Goal: Navigation & Orientation: Find specific page/section

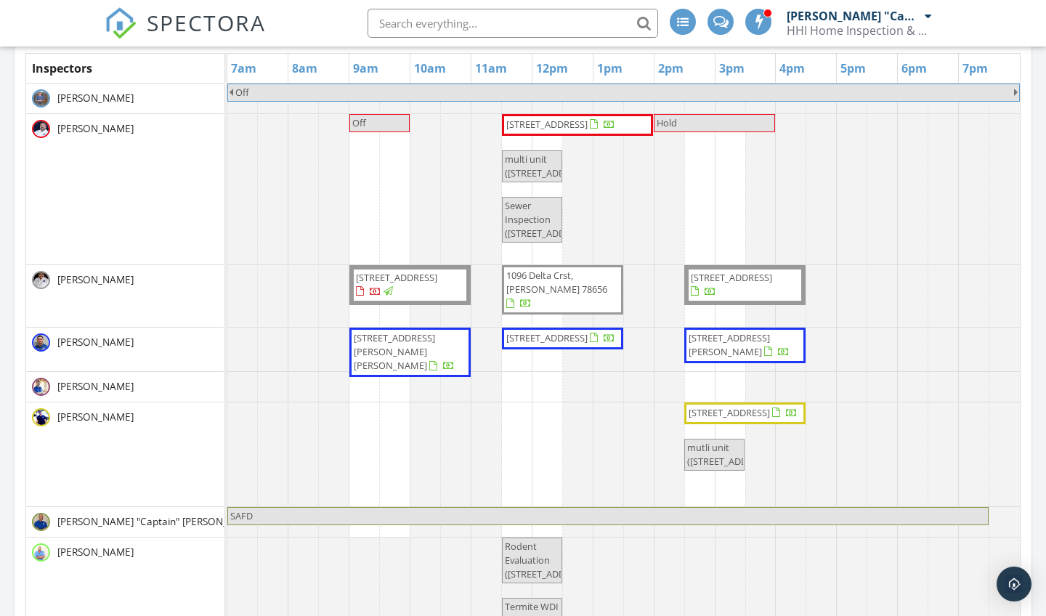
scroll to position [1177, 1047]
click at [871, 25] on div "HHI Home Inspection & Pest Control" at bounding box center [859, 30] width 145 height 15
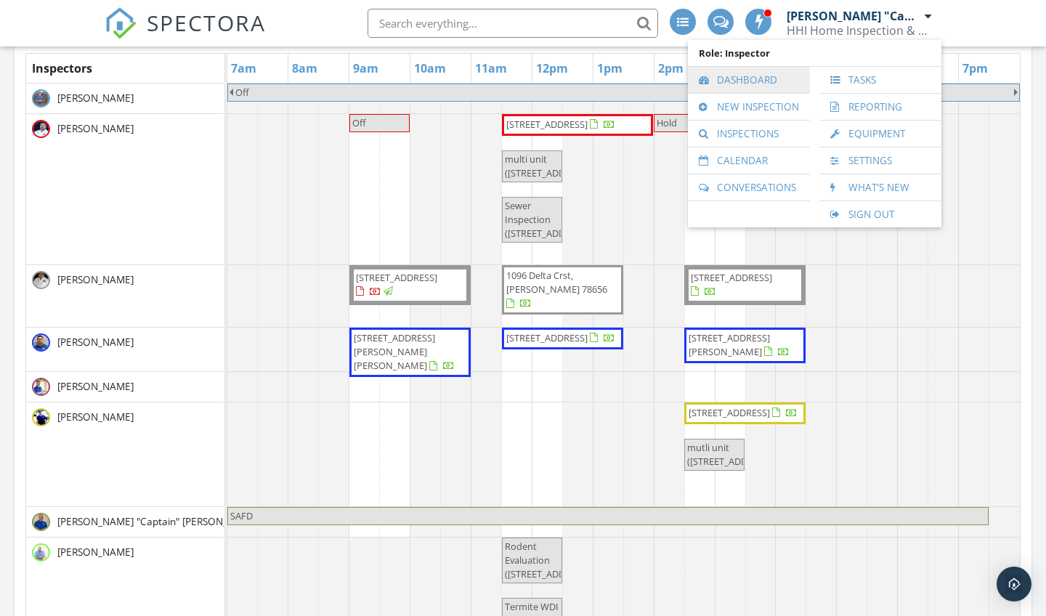
click at [756, 80] on link "Dashboard" at bounding box center [749, 80] width 108 height 26
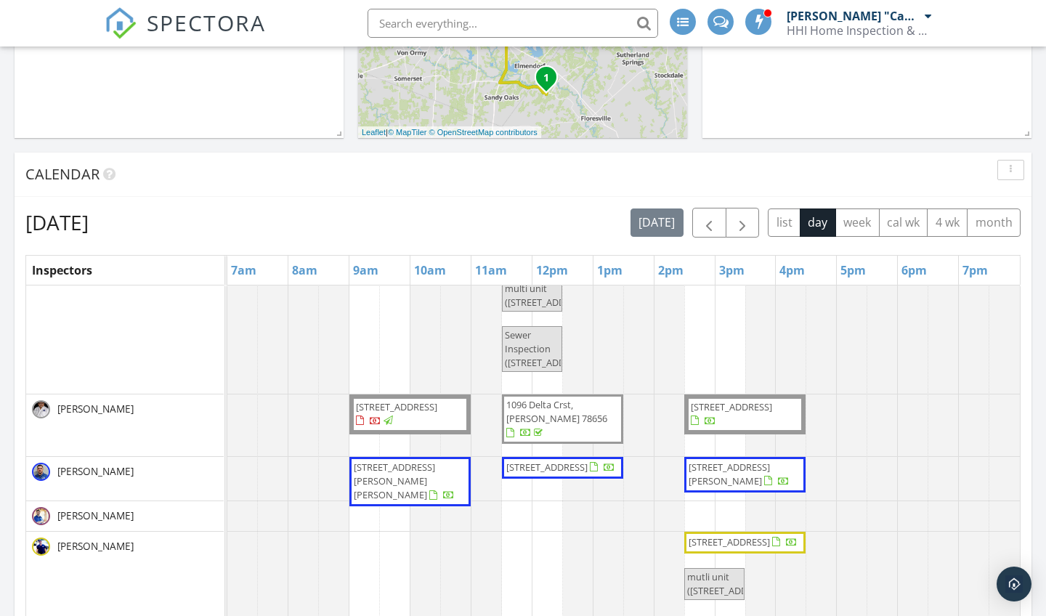
scroll to position [431, 0]
click at [745, 220] on span "button" at bounding box center [742, 221] width 17 height 17
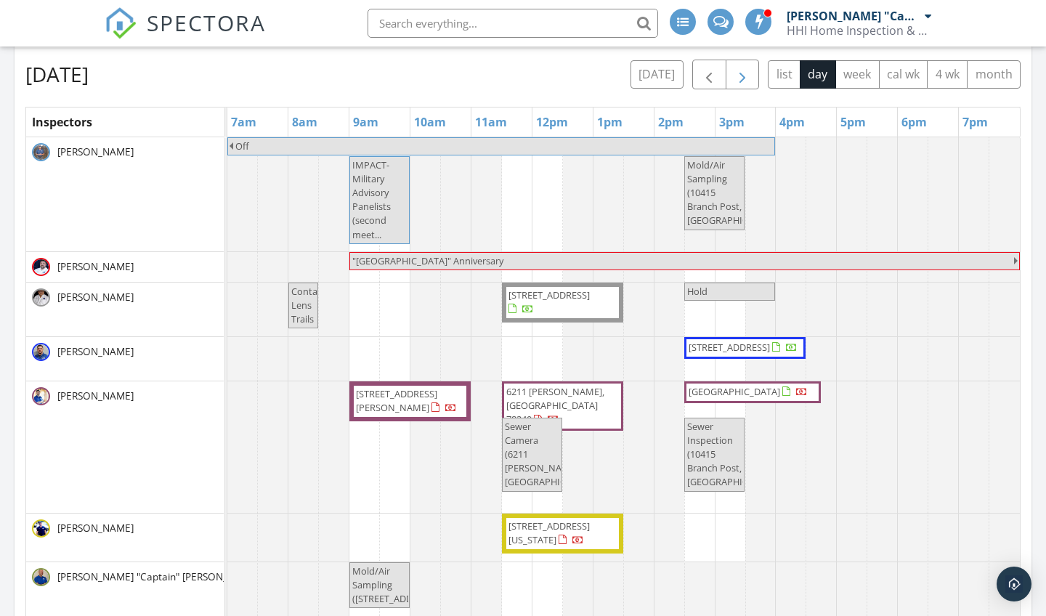
scroll to position [577, 0]
click at [747, 78] on span "button" at bounding box center [742, 74] width 17 height 17
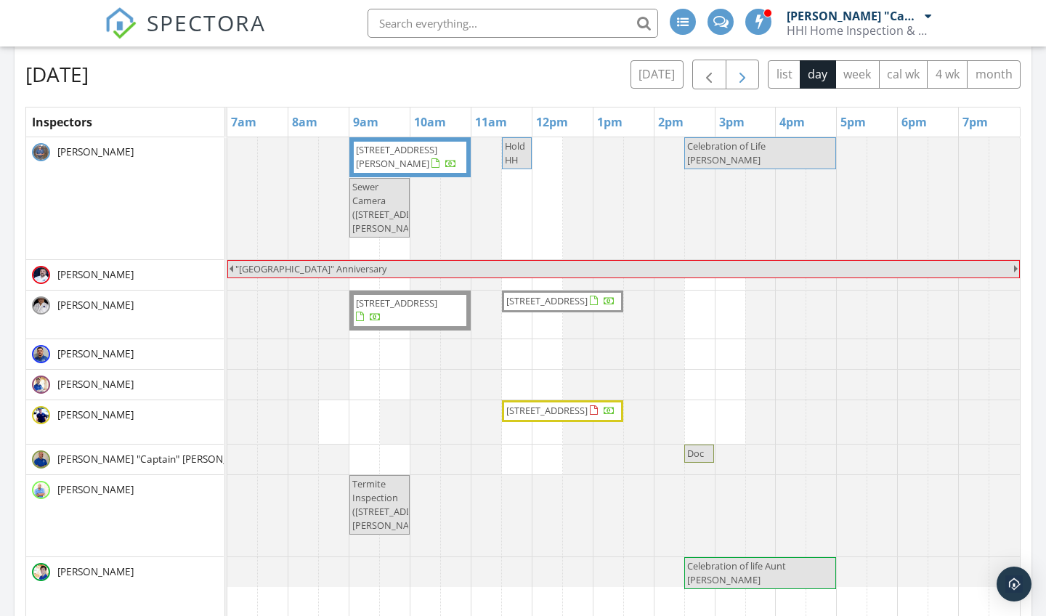
click at [738, 75] on span "button" at bounding box center [742, 74] width 17 height 17
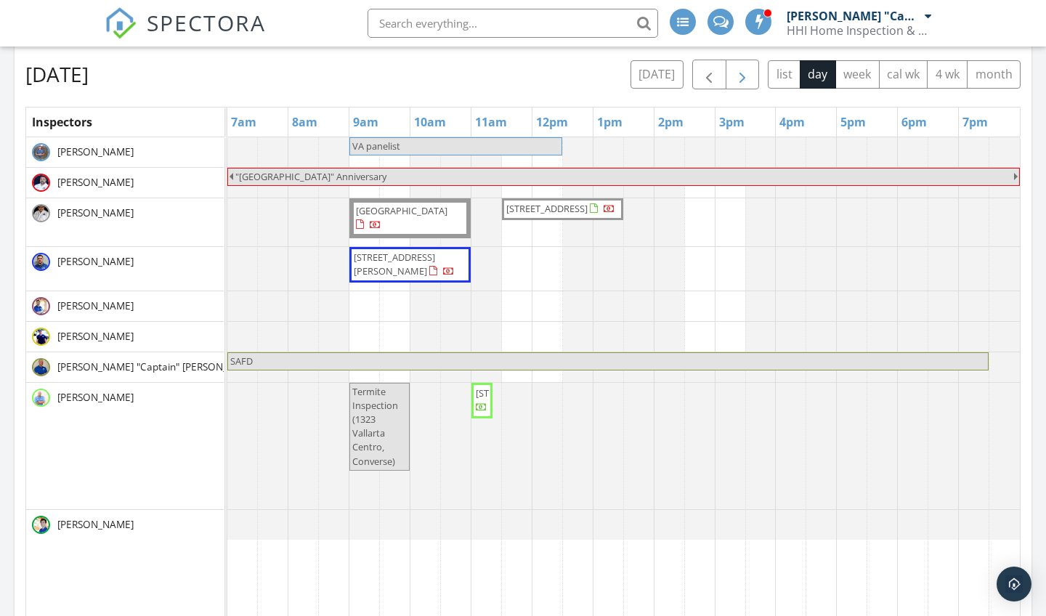
click at [738, 75] on span "button" at bounding box center [742, 74] width 17 height 17
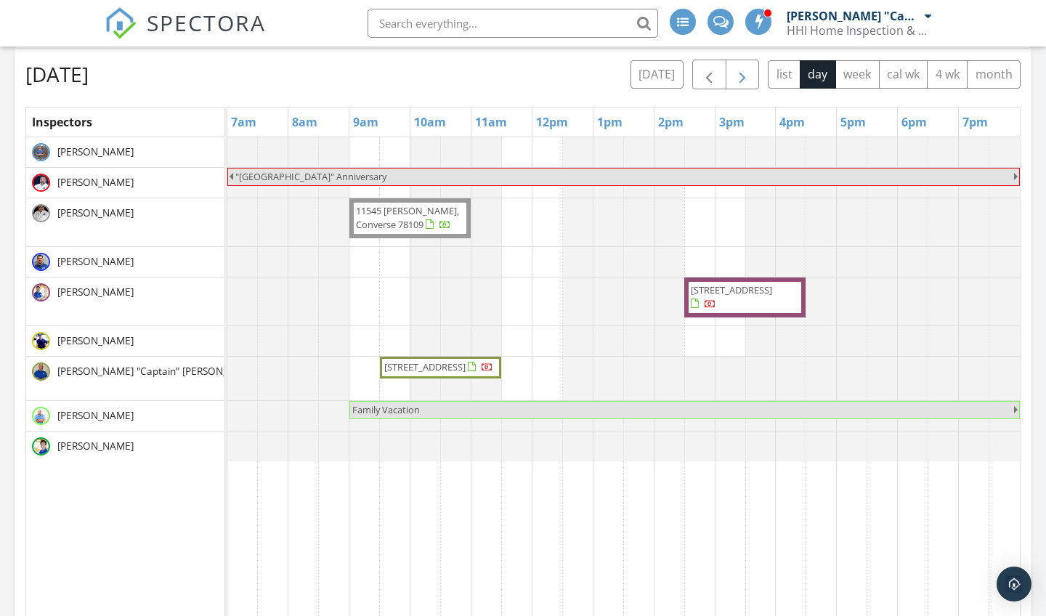
click at [738, 75] on span "button" at bounding box center [742, 74] width 17 height 17
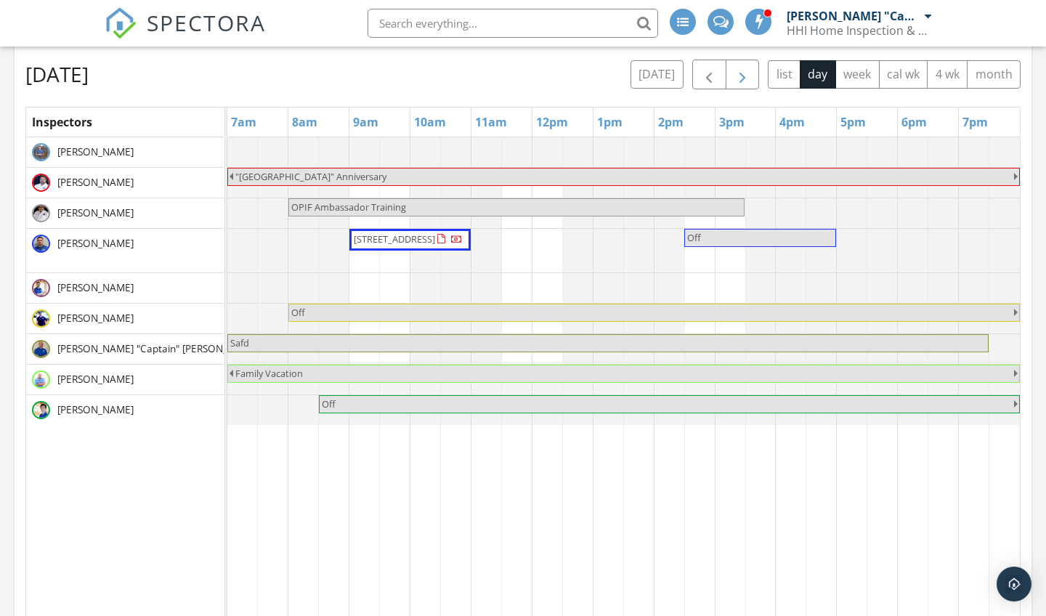
click at [738, 75] on span "button" at bounding box center [742, 74] width 17 height 17
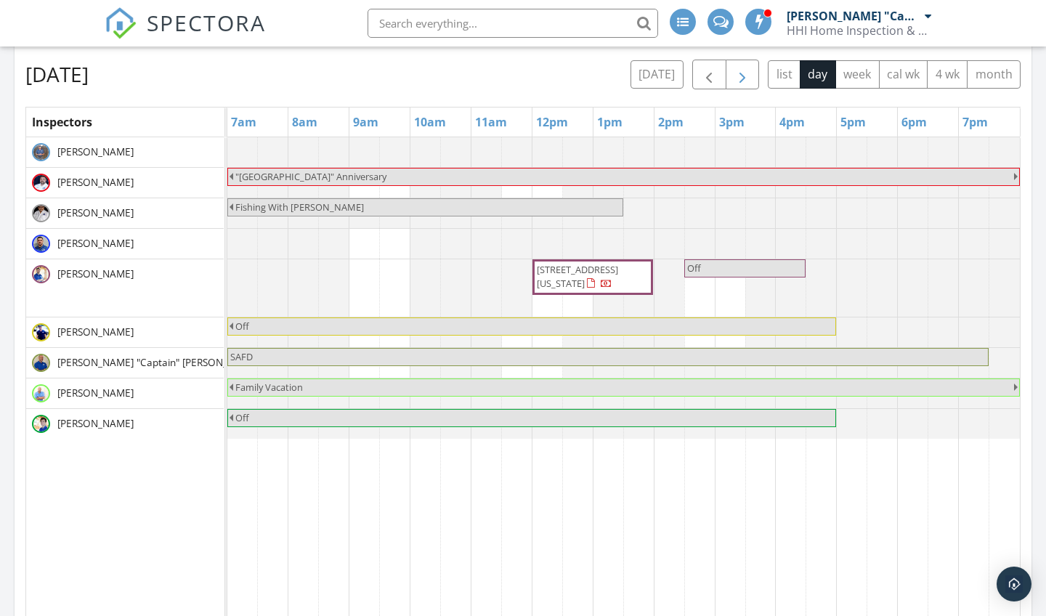
click at [738, 75] on span "button" at bounding box center [742, 74] width 17 height 17
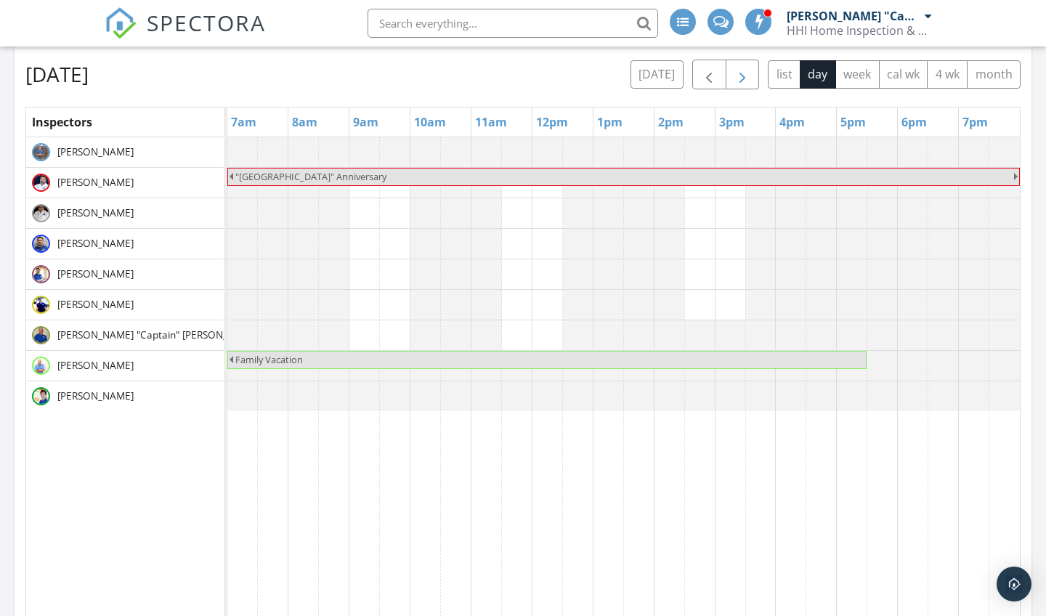
click at [738, 75] on span "button" at bounding box center [742, 74] width 17 height 17
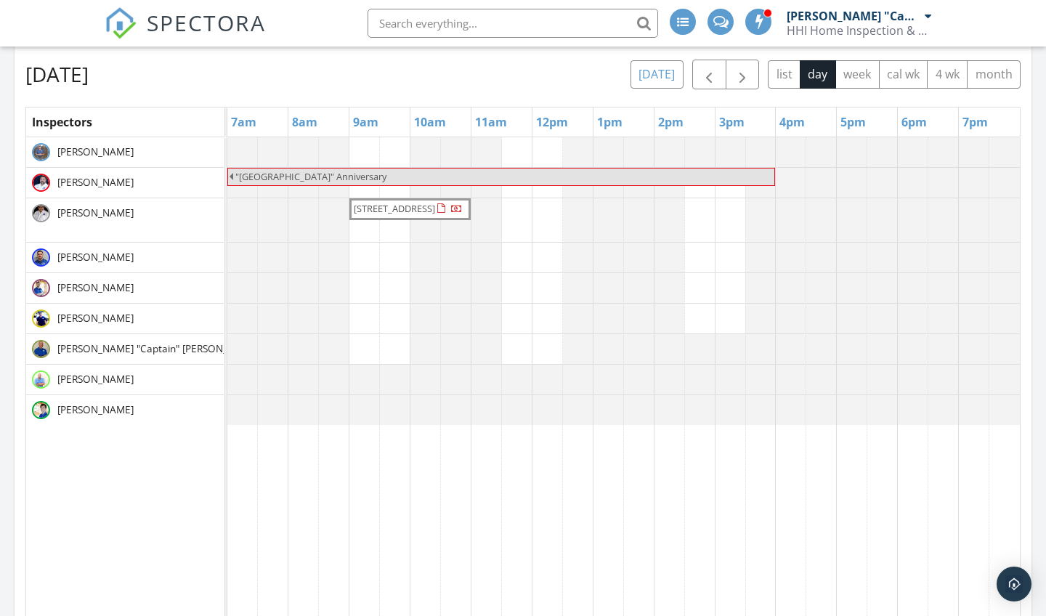
click at [663, 71] on button "[DATE]" at bounding box center [656, 74] width 53 height 28
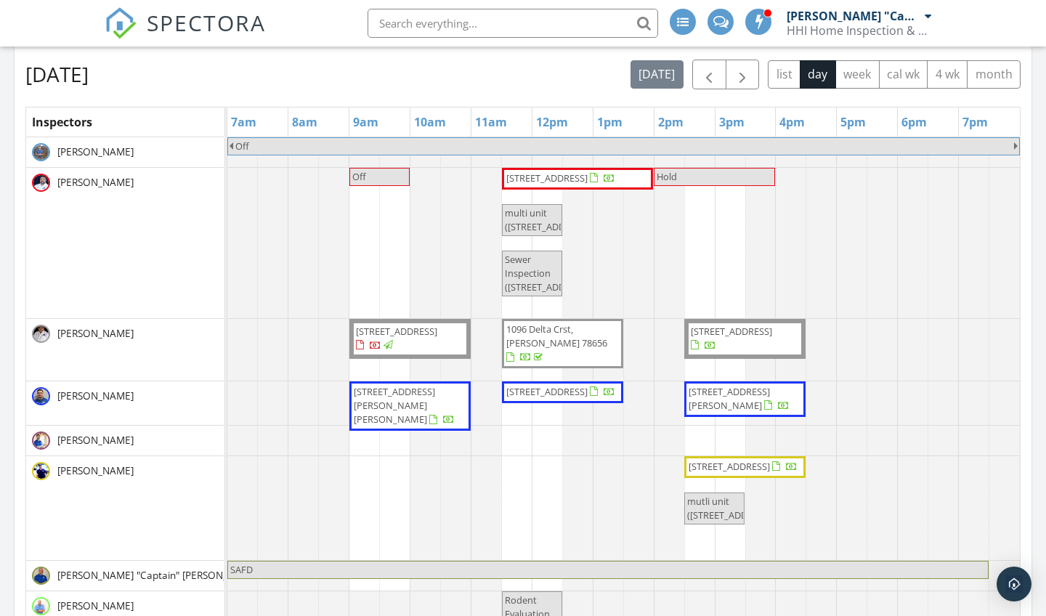
click at [296, 32] on div "SPECTORA [PERSON_NAME] "Captain" [PERSON_NAME] HHI Home Inspection & Pest Contr…" at bounding box center [523, 23] width 837 height 46
